Goal: Information Seeking & Learning: Learn about a topic

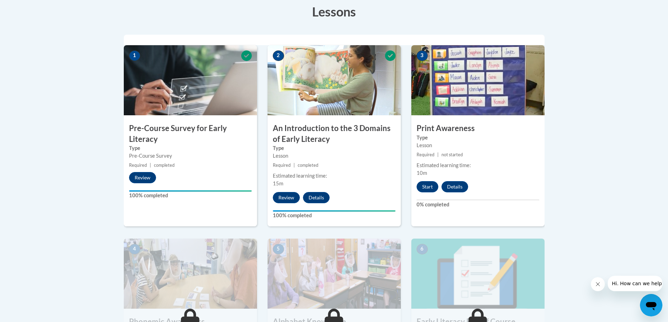
click at [488, 86] on img at bounding box center [477, 80] width 133 height 70
click at [424, 186] on button "Start" at bounding box center [428, 186] width 22 height 11
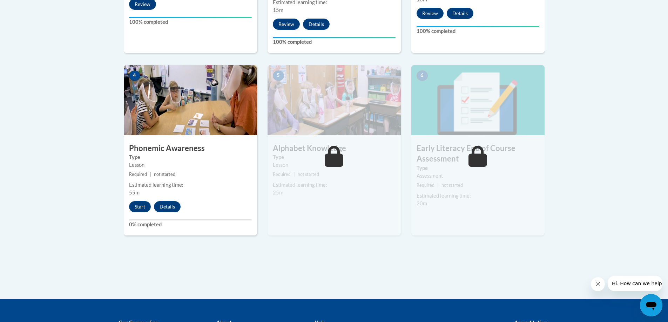
scroll to position [386, 0]
